Goal: Navigation & Orientation: Find specific page/section

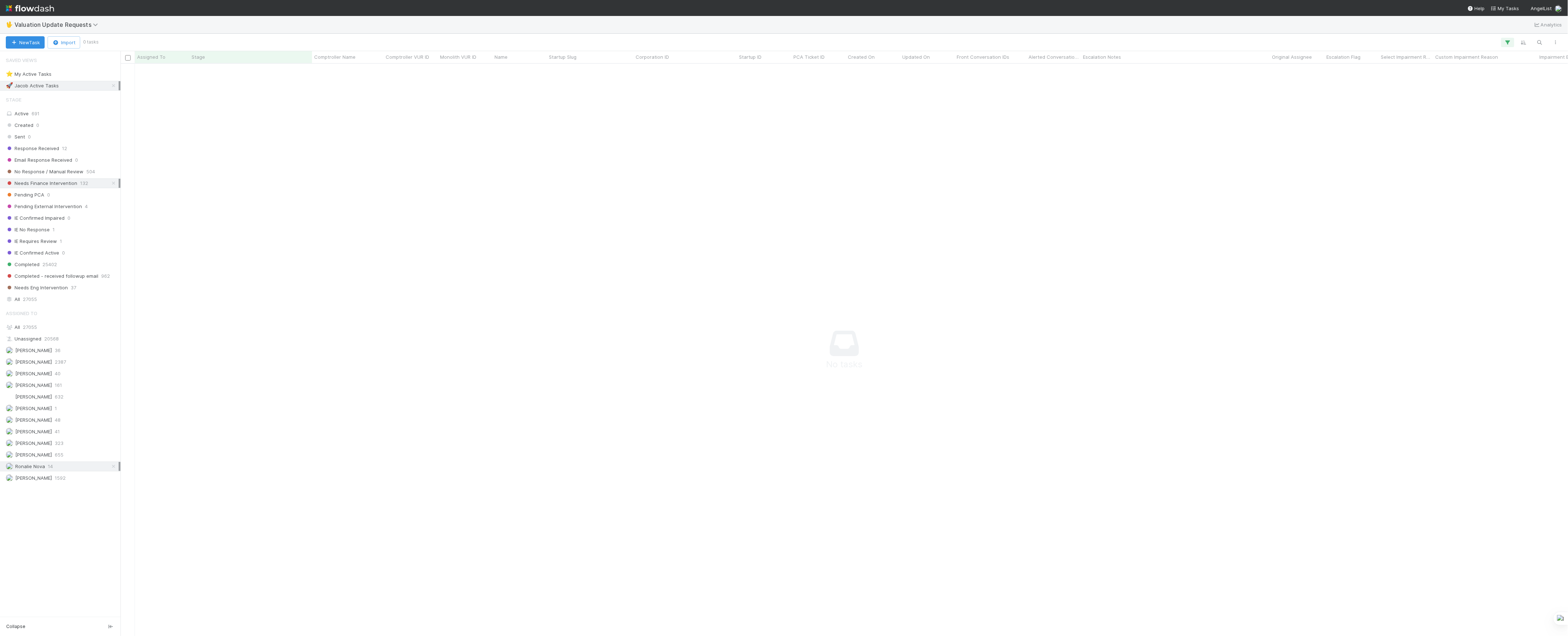
scroll to position [8, 8]
click at [31, 446] on span "[PERSON_NAME]" at bounding box center [33, 443] width 36 height 6
click at [81, 25] on span "Valuation Update Requests" at bounding box center [58, 24] width 87 height 7
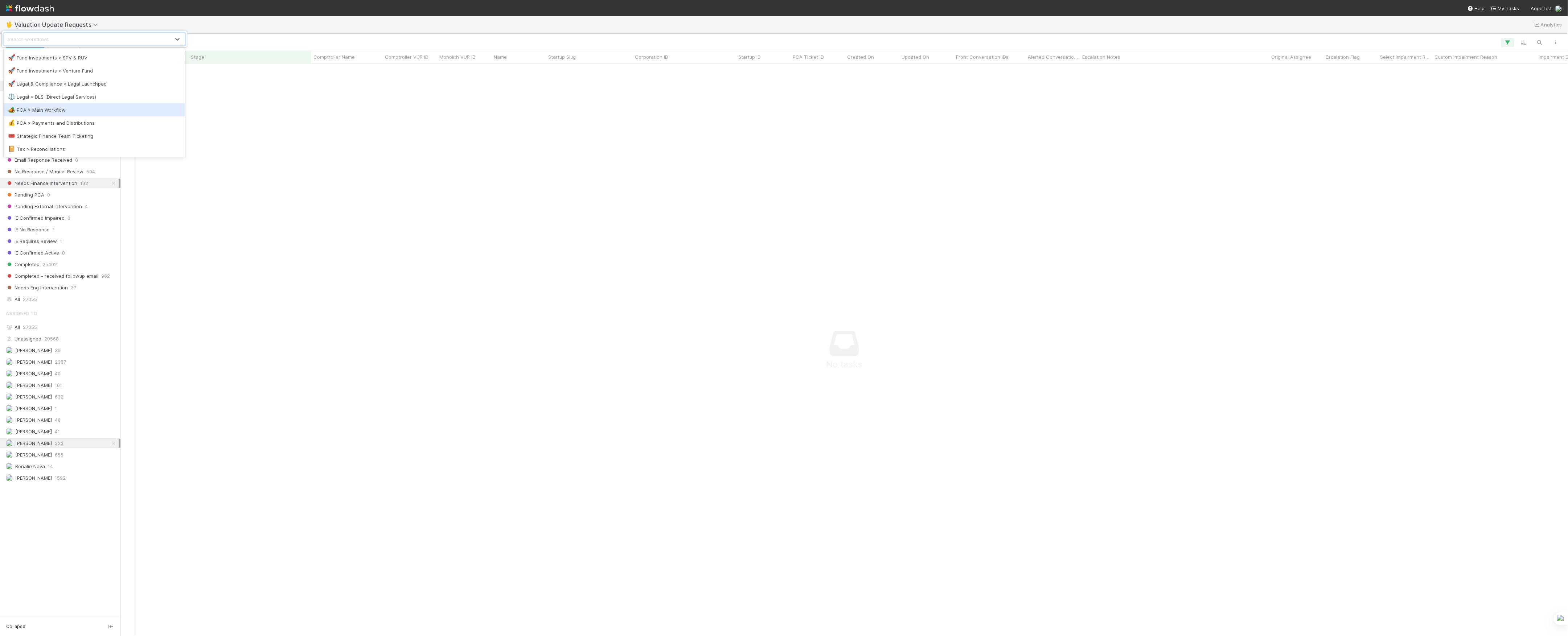
click at [63, 111] on div "🏕️ PCA > Main Workflow" at bounding box center [94, 109] width 173 height 7
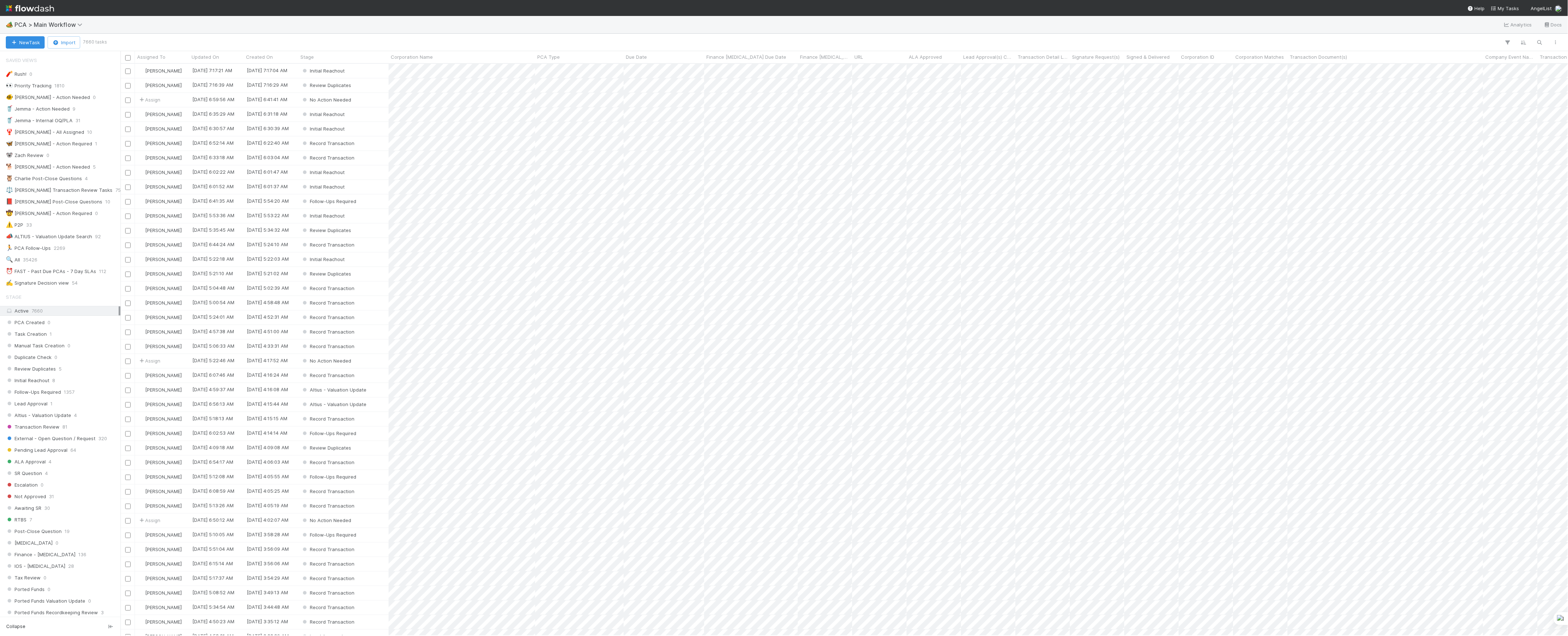
scroll to position [564, 1440]
